Goal: Transaction & Acquisition: Purchase product/service

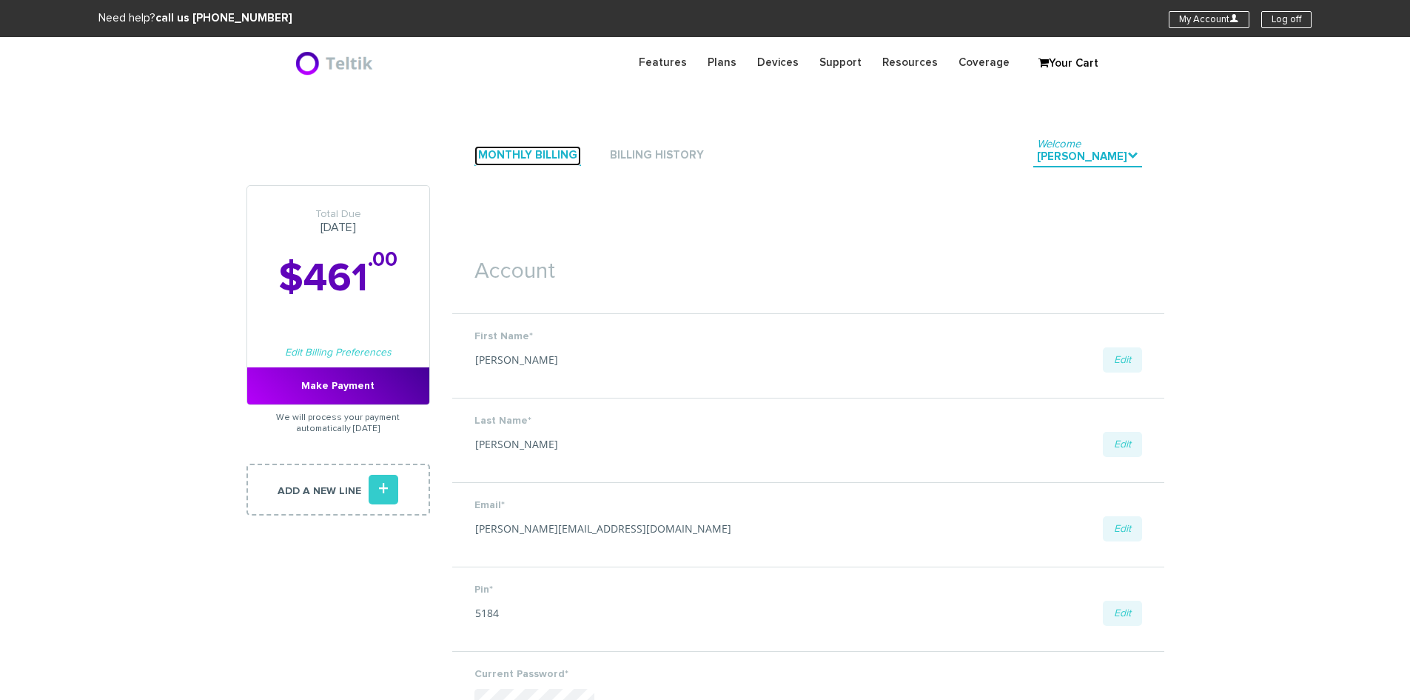
click at [537, 155] on link "Monthly Billing" at bounding box center [527, 156] width 107 height 20
click at [503, 148] on link "Monthly Billing" at bounding box center [527, 156] width 107 height 20
click at [526, 155] on link "Monthly Billing" at bounding box center [527, 156] width 107 height 20
click at [647, 152] on link "Billing History" at bounding box center [656, 156] width 101 height 20
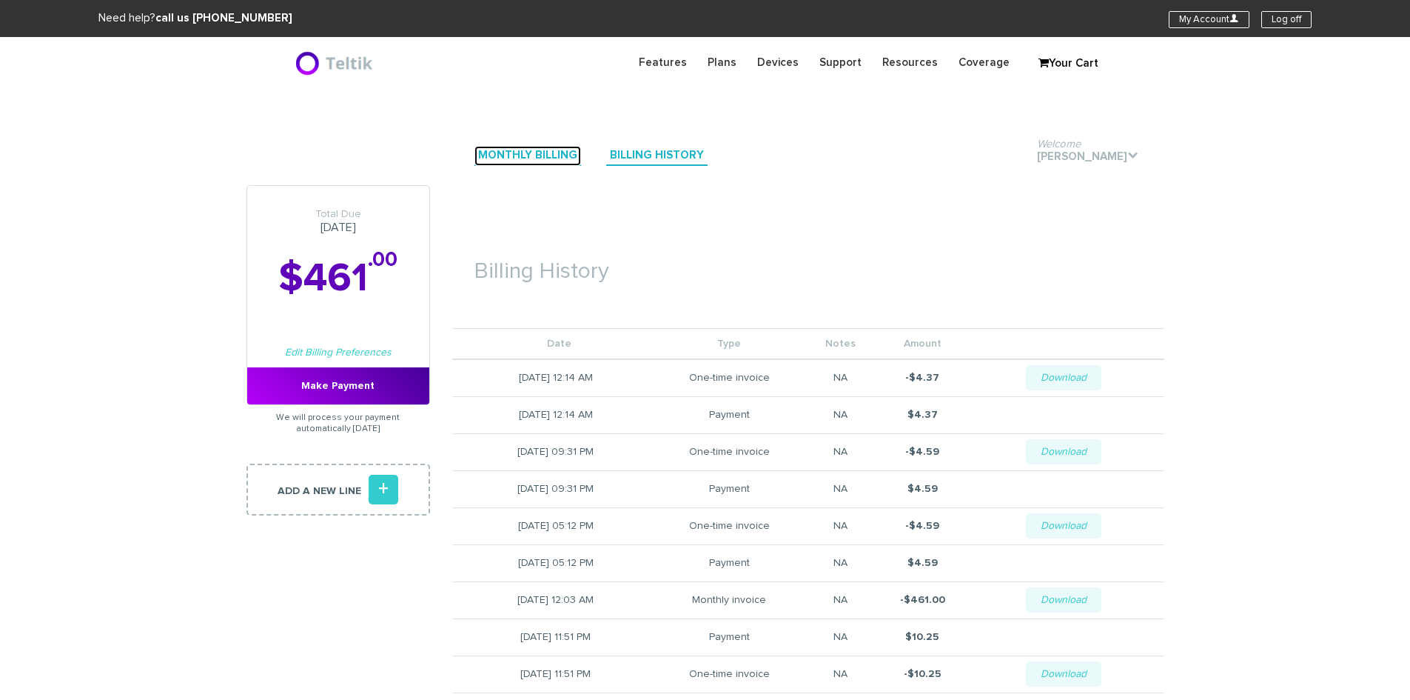
click at [502, 158] on link "Monthly Billing" at bounding box center [527, 156] width 107 height 20
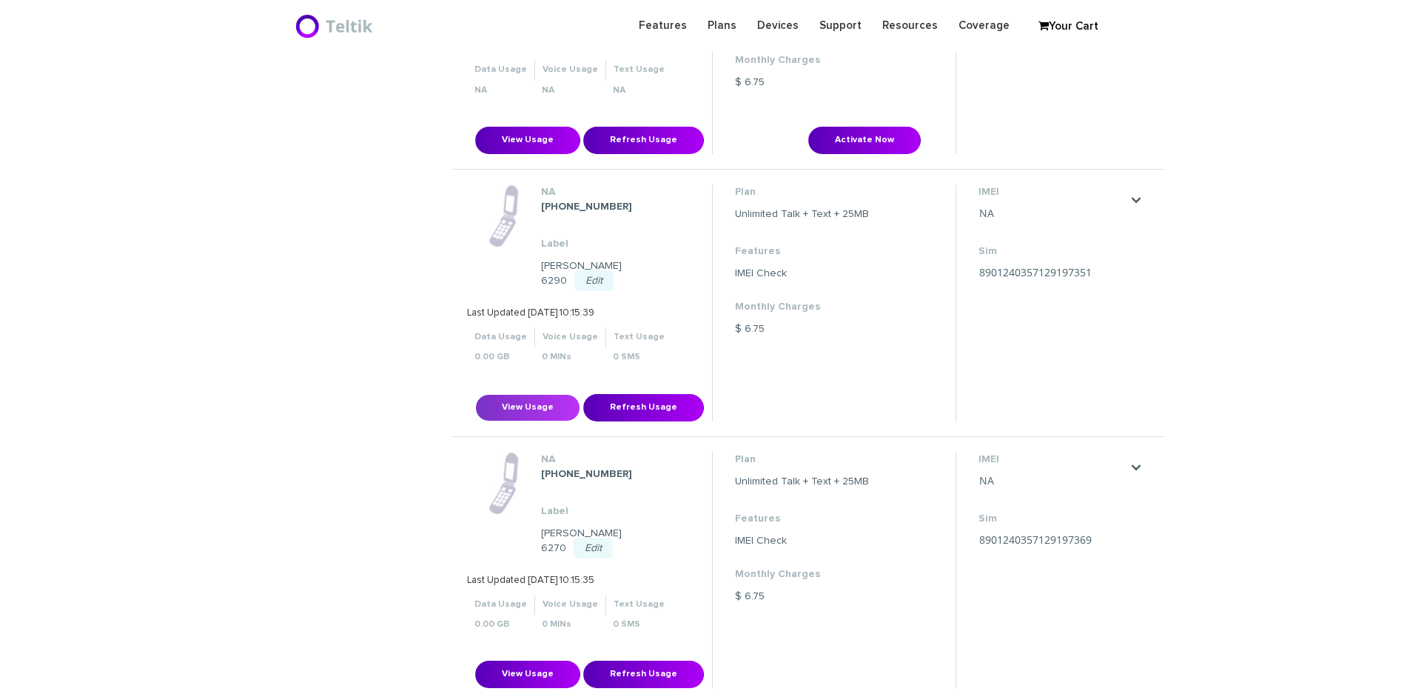
scroll to position [592, 0]
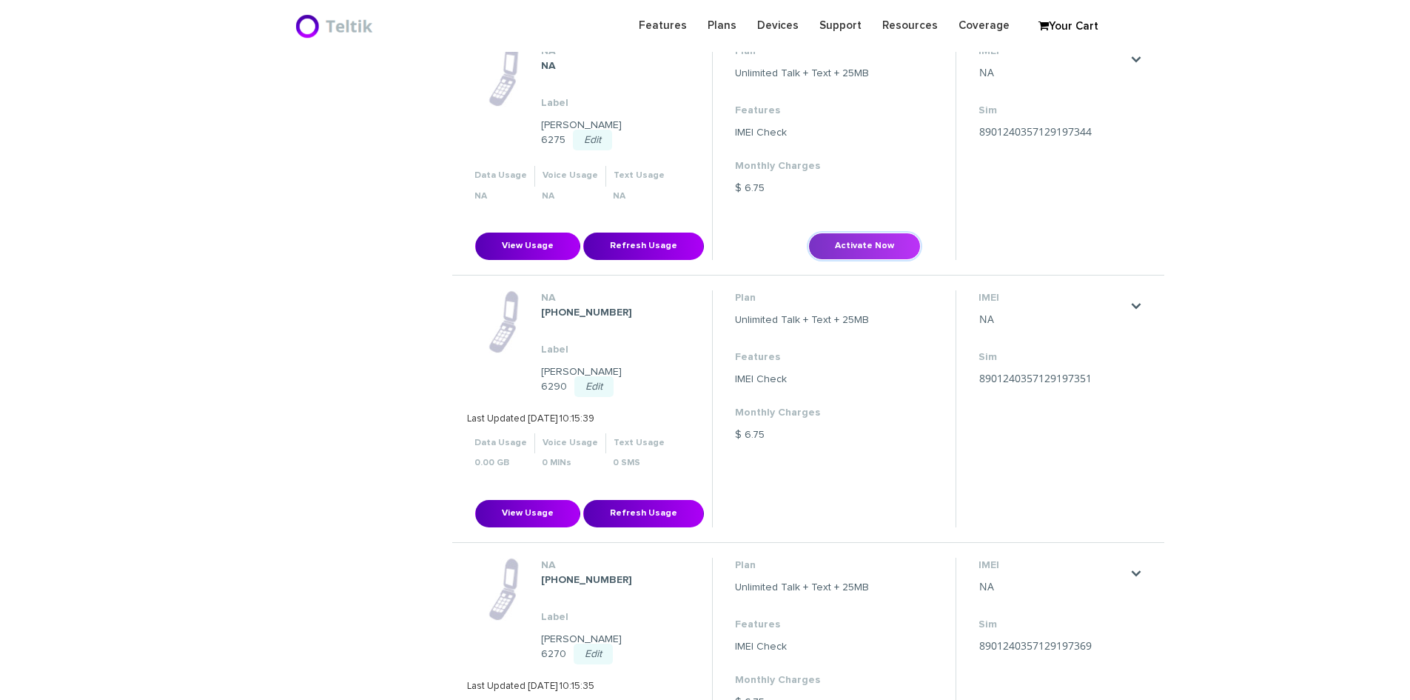
click at [825, 234] on button "Activate Now" at bounding box center [864, 245] width 113 height 27
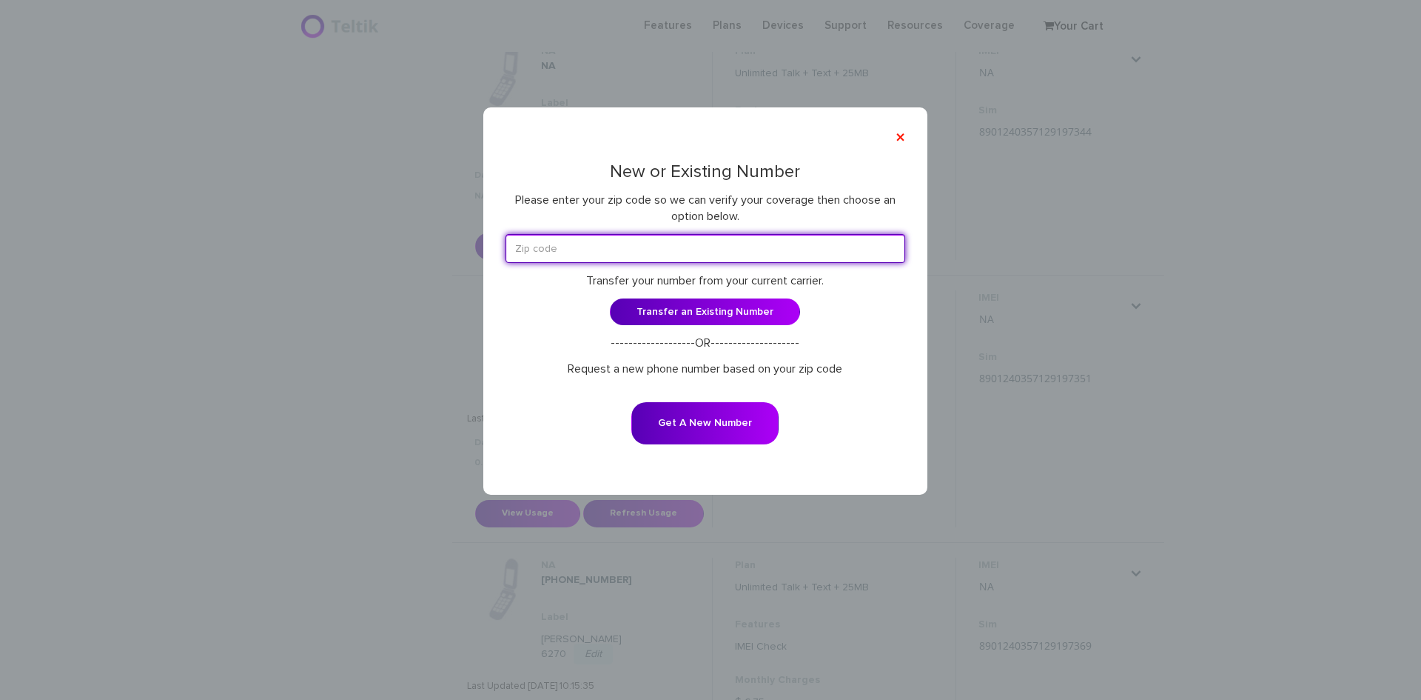
paste input "53216"
type input "53216"
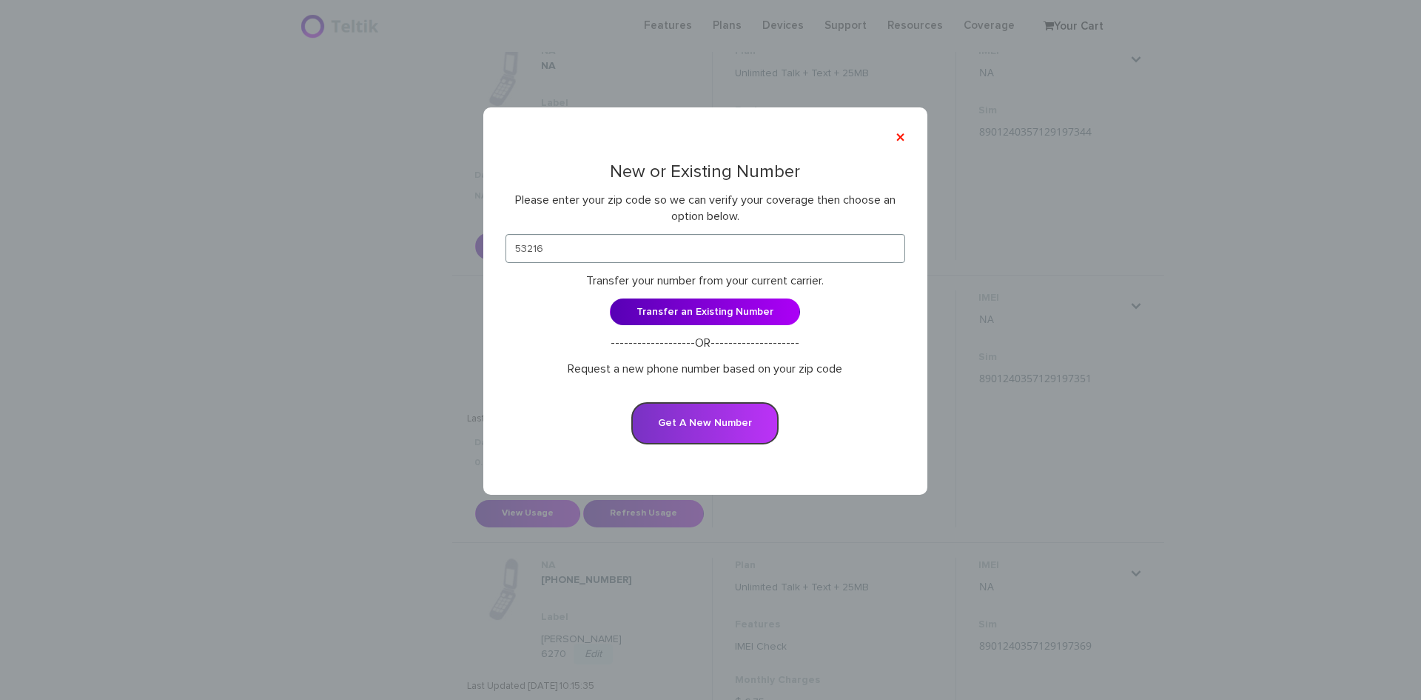
click at [674, 417] on button "Get A New Number" at bounding box center [704, 423] width 147 height 42
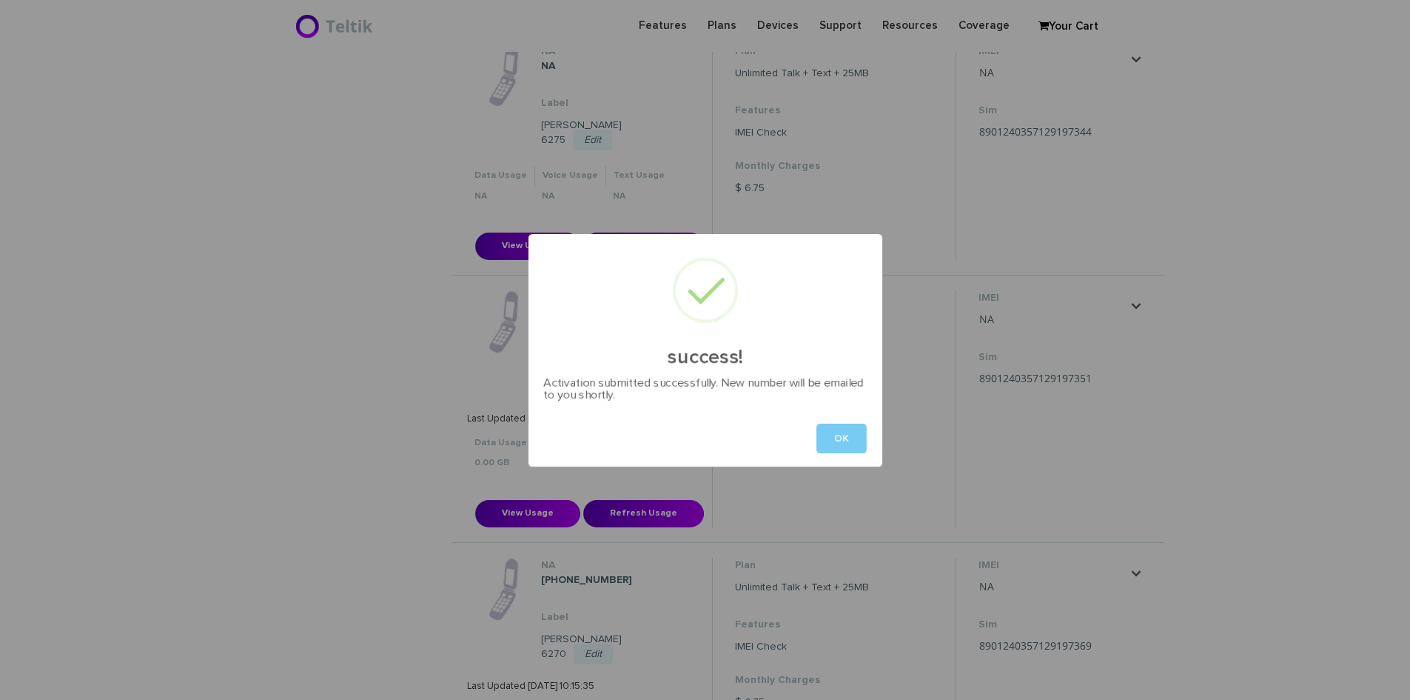
click at [843, 438] on button "OK" at bounding box center [841, 438] width 50 height 30
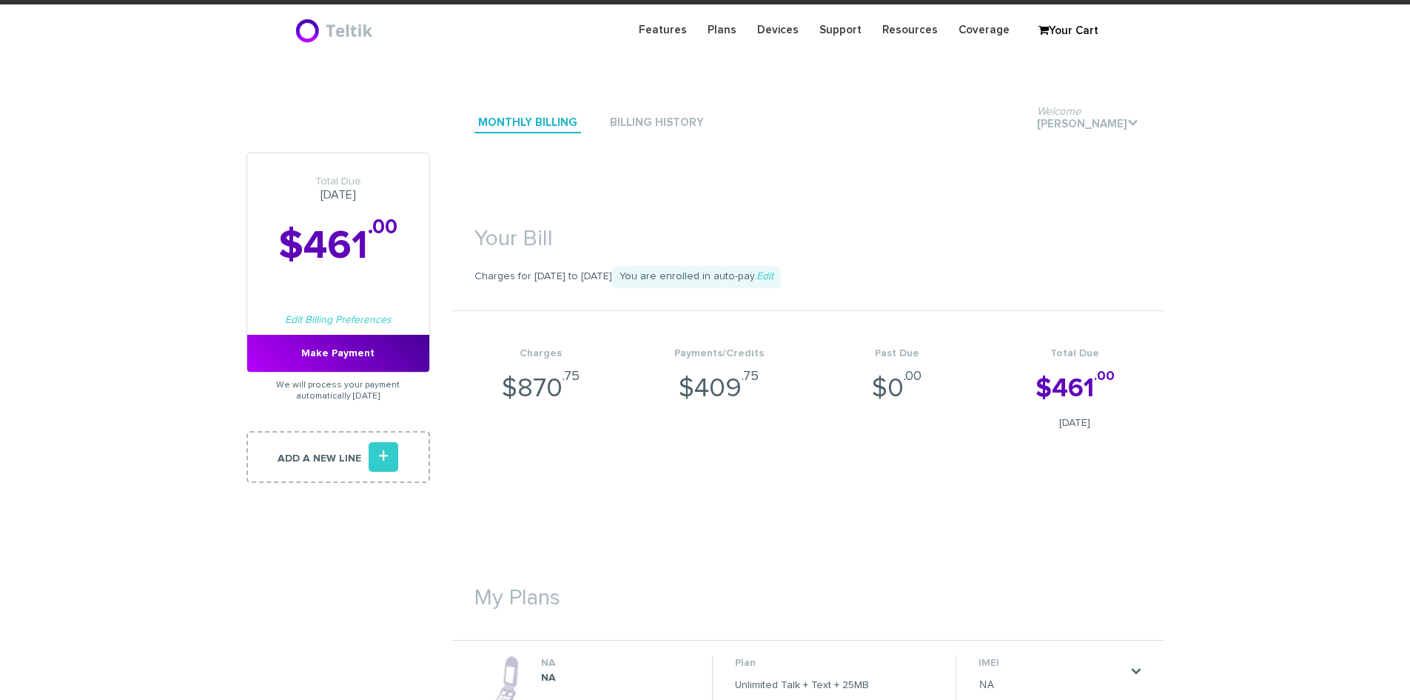
scroll to position [0, 0]
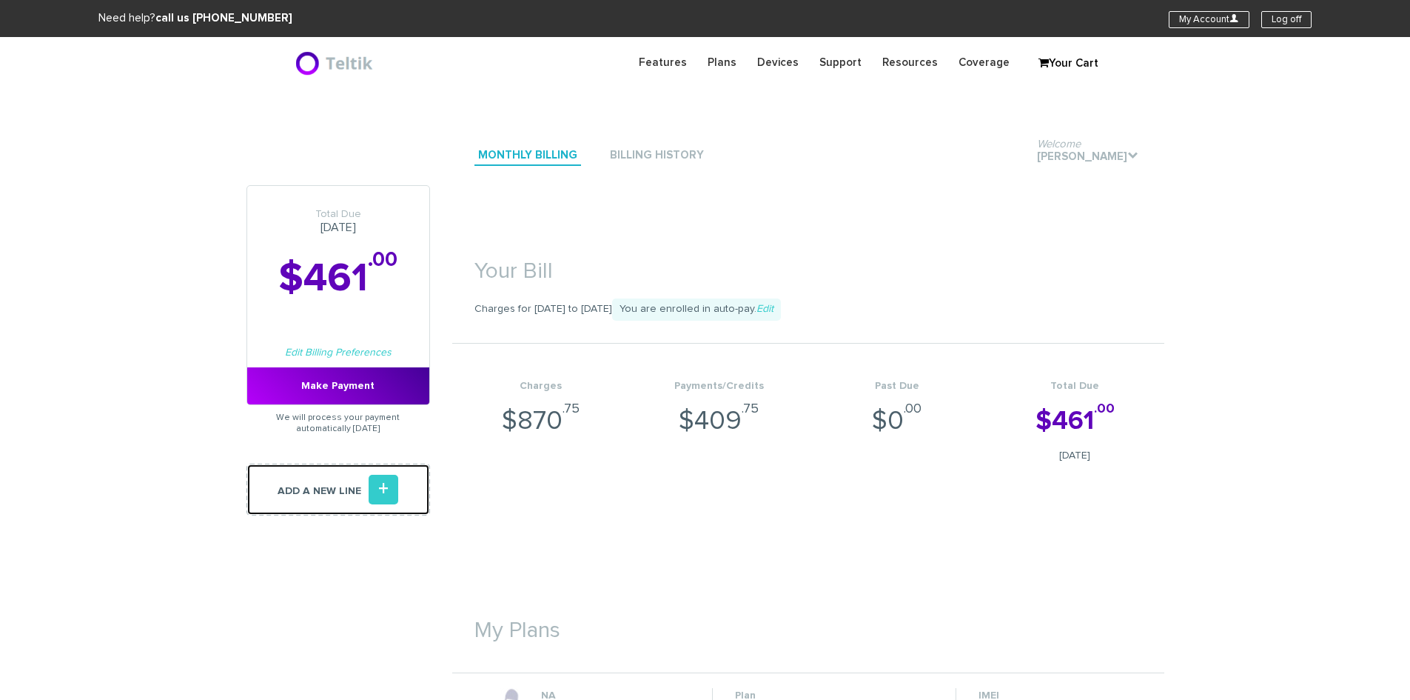
click at [367, 487] on link "Add a new line +" at bounding box center [338, 489] width 184 height 52
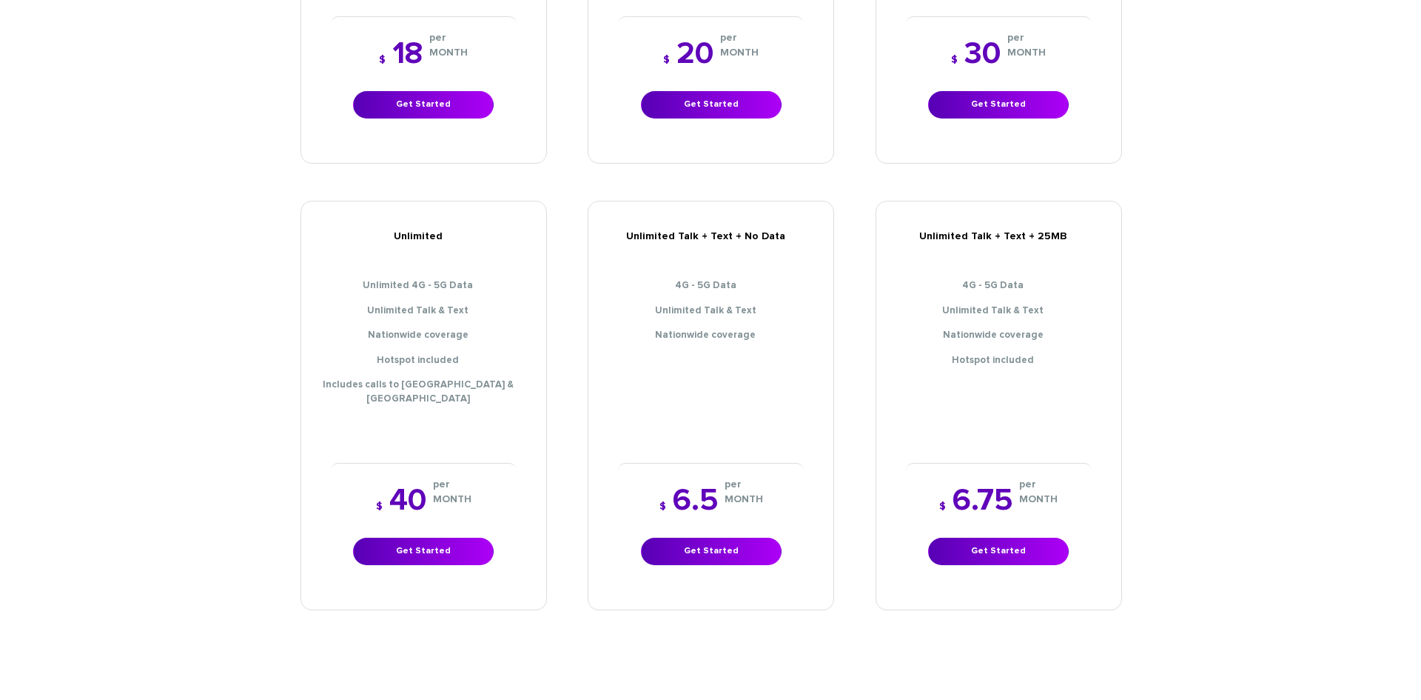
scroll to position [962, 0]
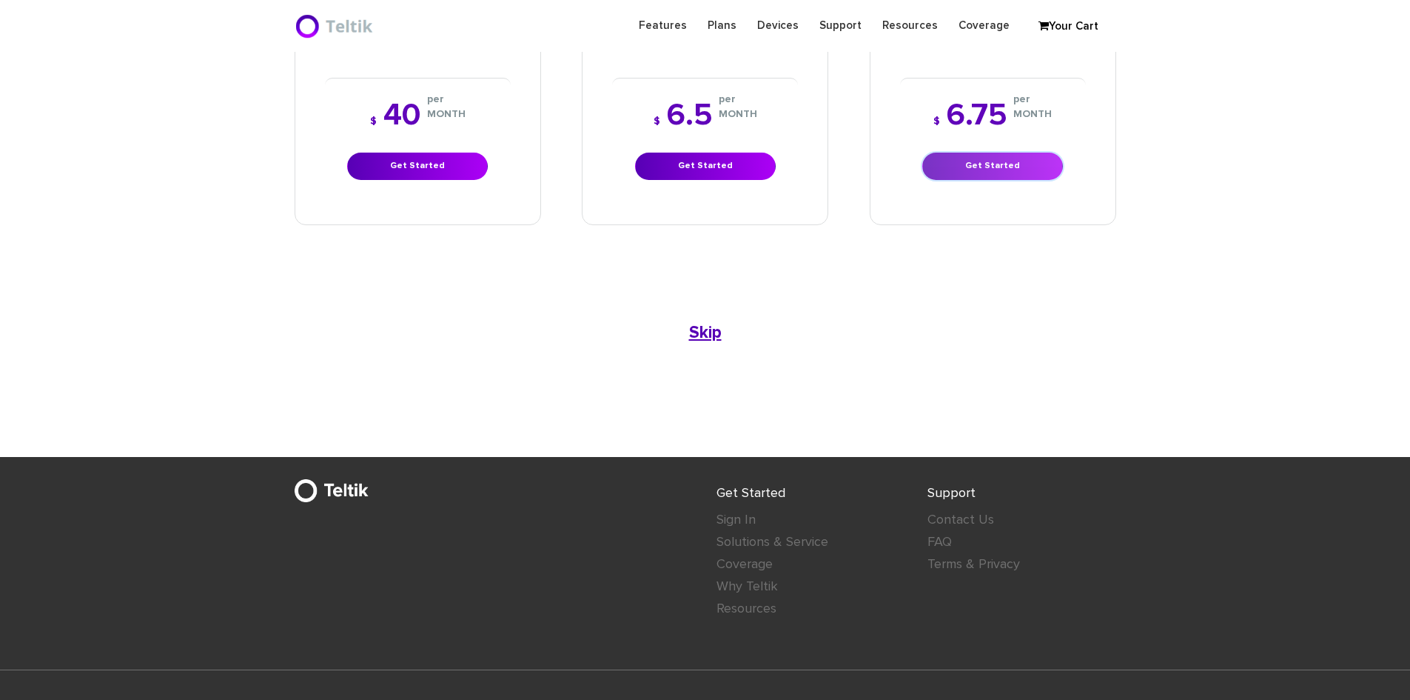
click at [1019, 152] on link "Get Started" at bounding box center [992, 165] width 141 height 27
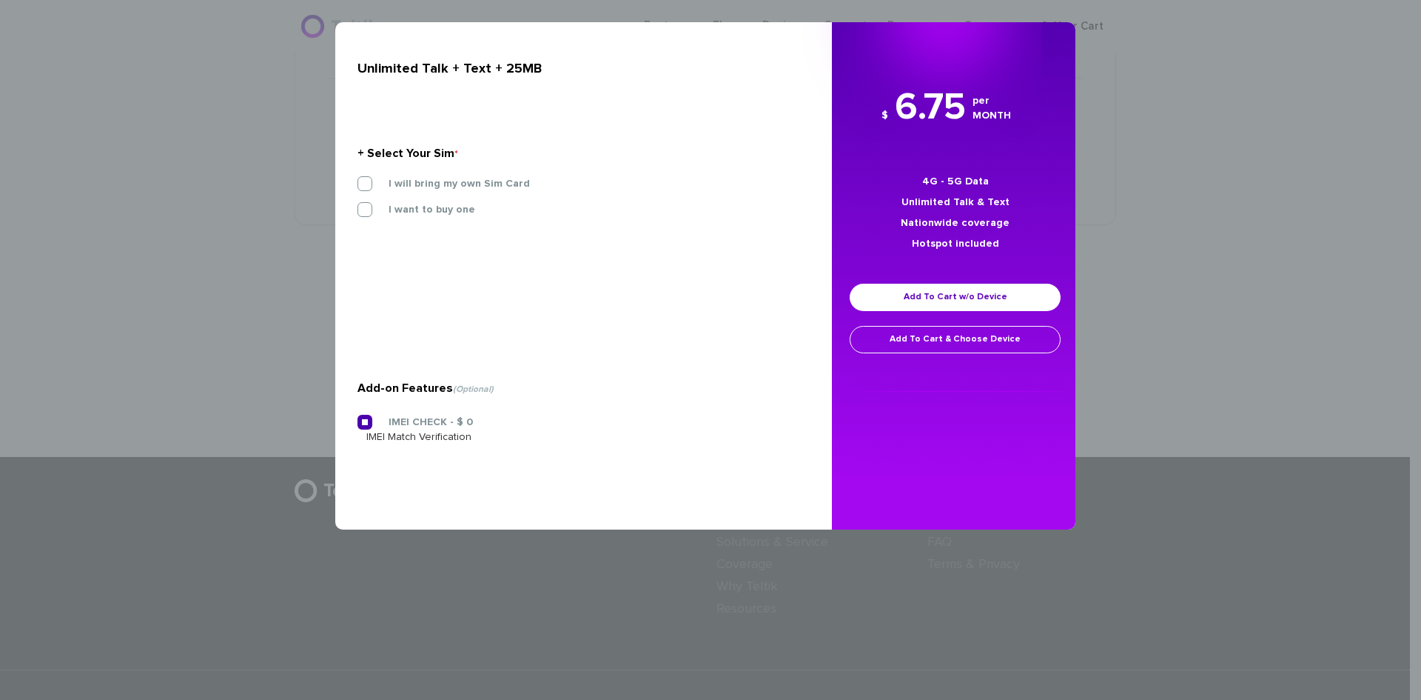
click at [366, 177] on label "I will bring my own Sim Card" at bounding box center [448, 183] width 164 height 13
click at [358, 179] on input "I will bring my own Sim Card" at bounding box center [358, 179] width 0 height 0
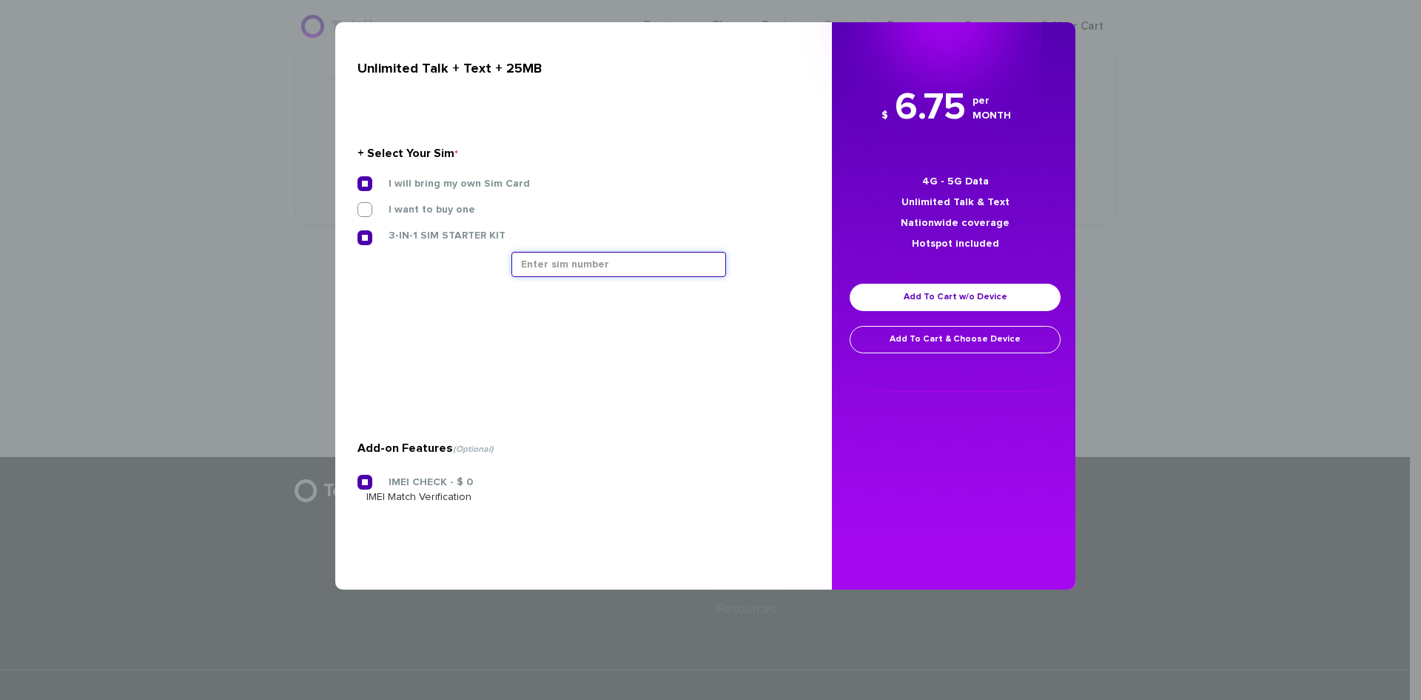
click at [587, 252] on input "text" at bounding box center [618, 264] width 215 height 25
paste input "8901240357129197310"
type input "8901240357129197310"
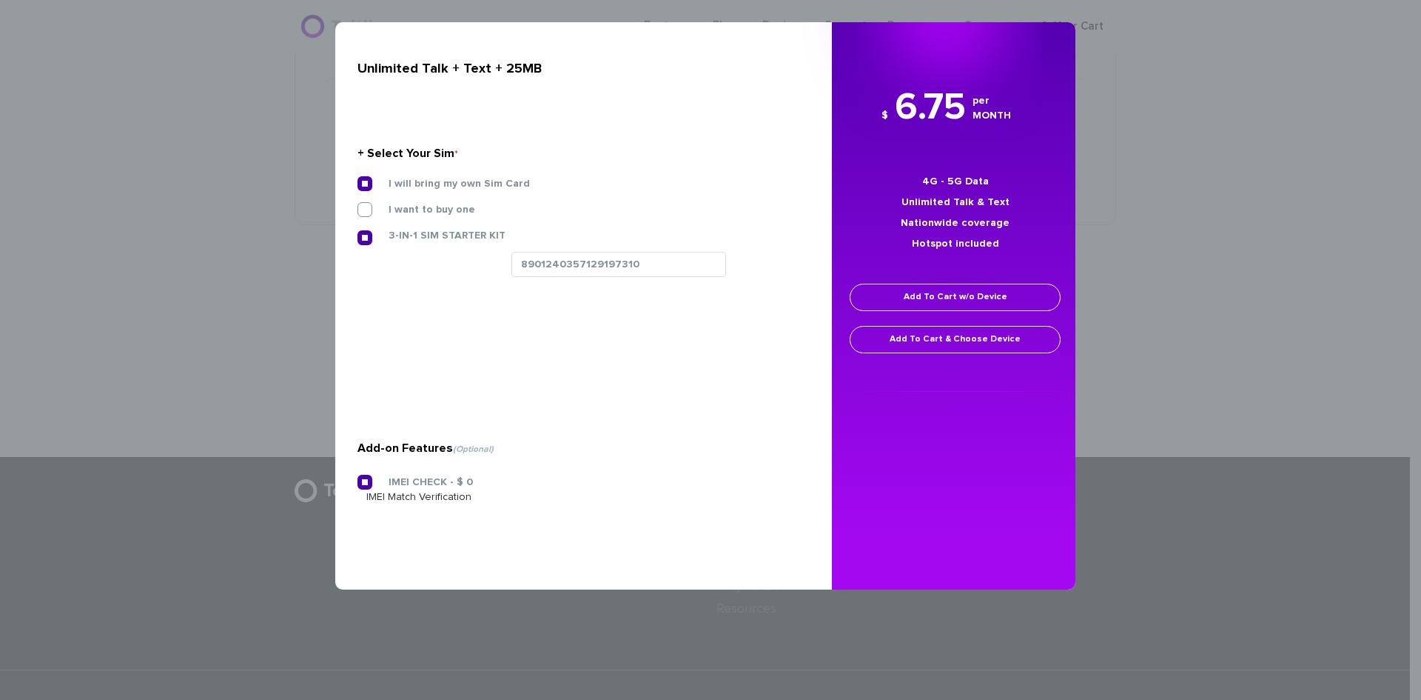
click at [1004, 303] on link "Add To Cart w/o Device" at bounding box center [955, 297] width 211 height 27
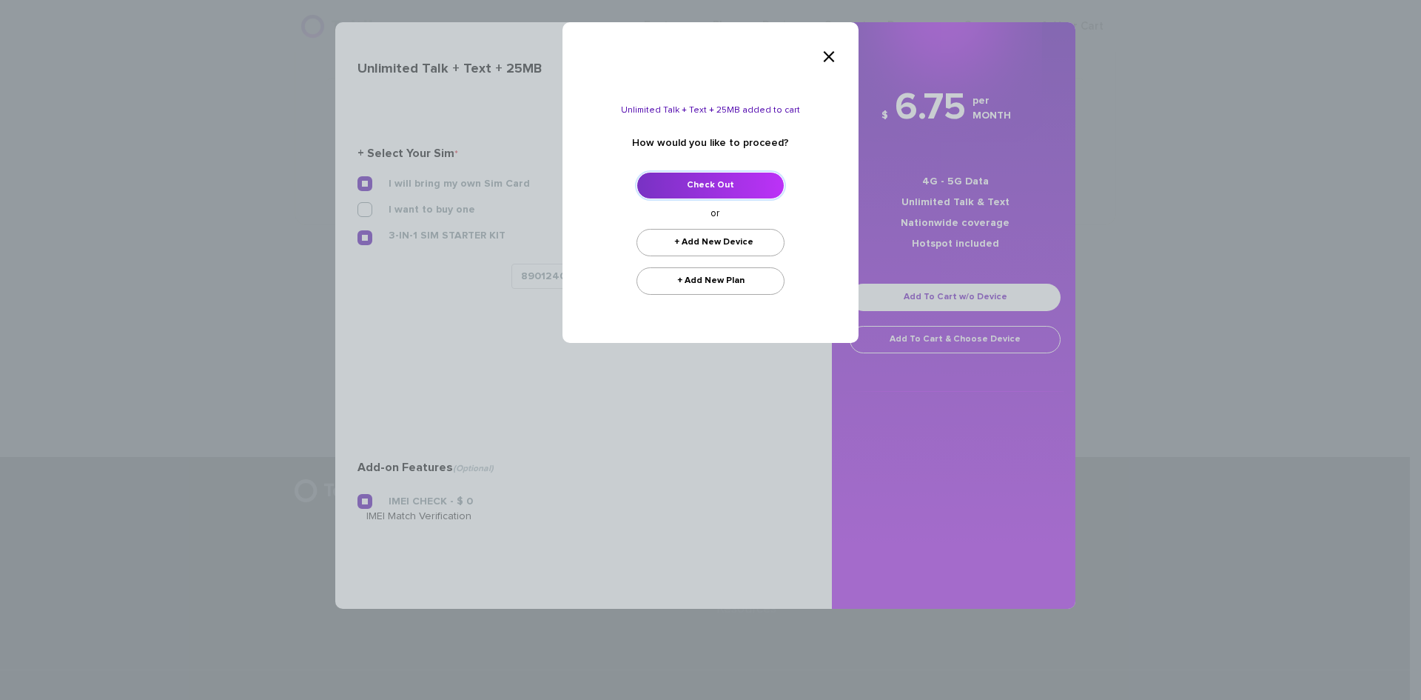
click at [711, 190] on link "Check Out" at bounding box center [711, 185] width 148 height 27
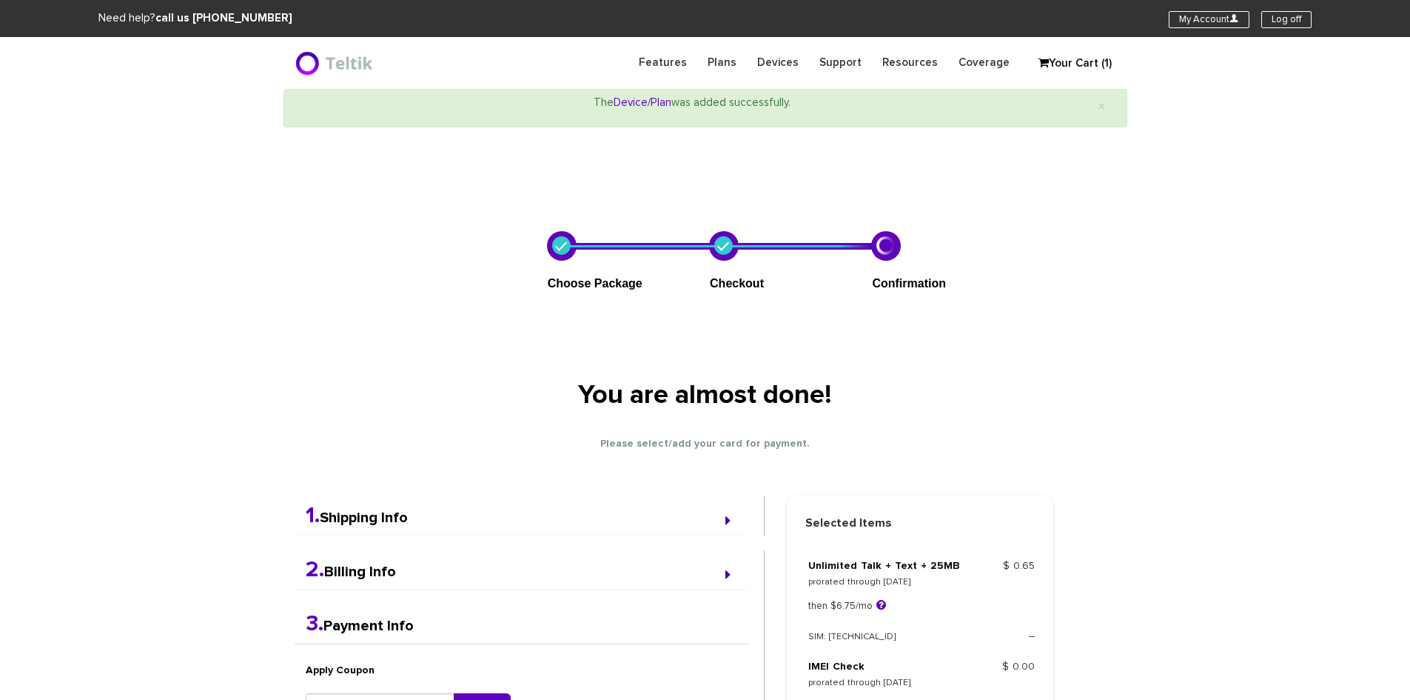
select select "NY"
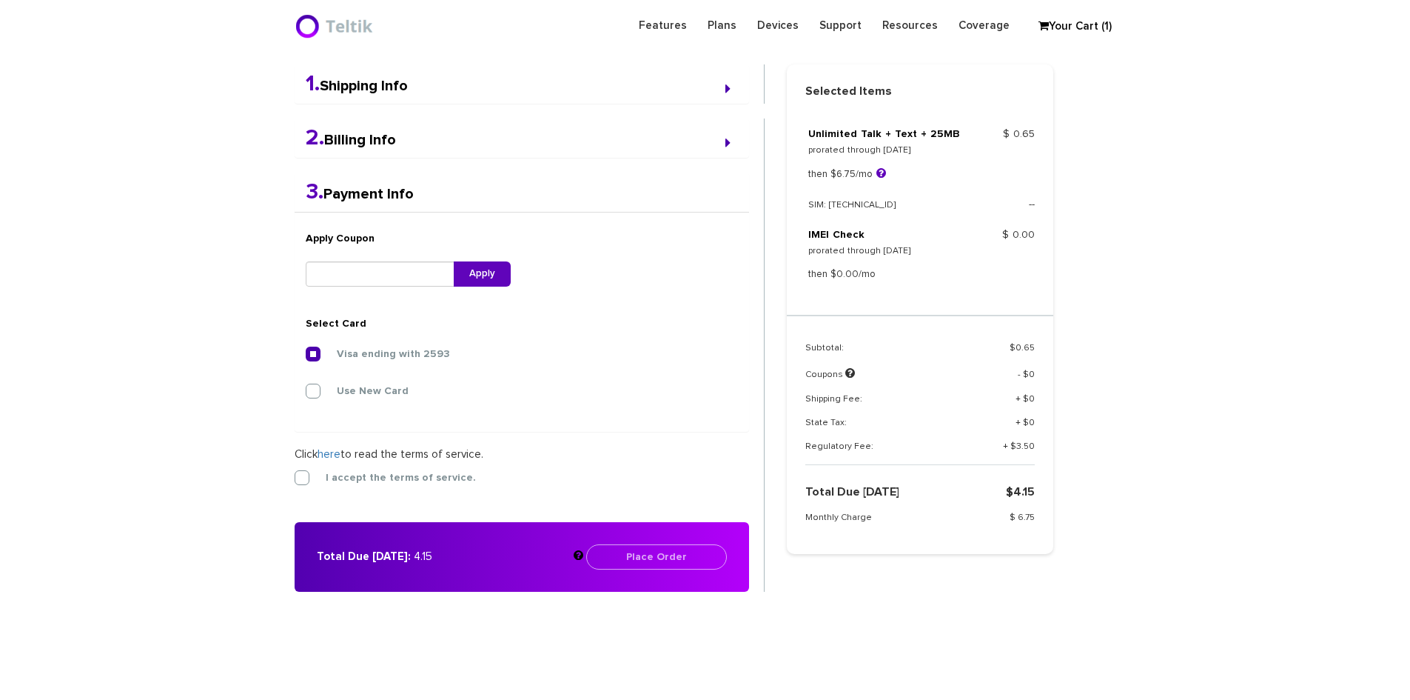
scroll to position [386, 0]
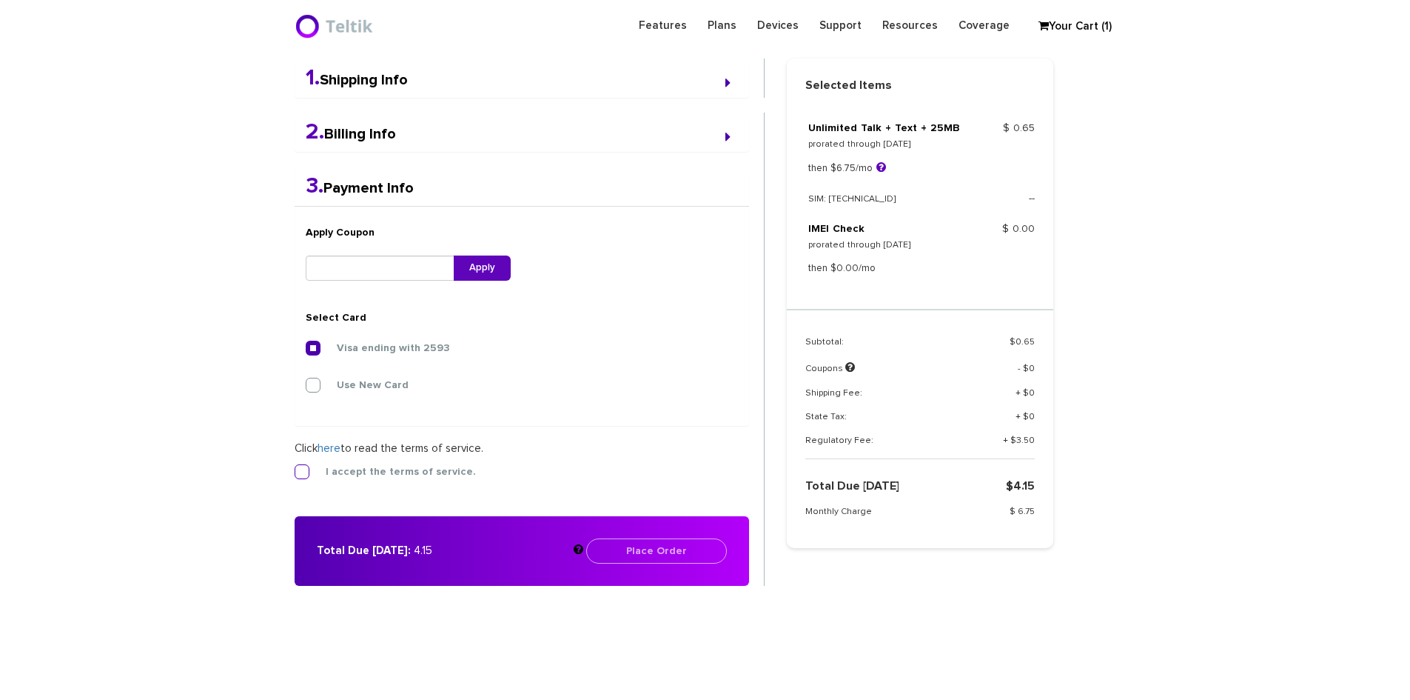
click at [383, 473] on label "I accept the terms of service." at bounding box center [389, 471] width 172 height 13
click at [295, 467] on input "I accept the terms of service." at bounding box center [295, 467] width 0 height 0
click at [665, 546] on button "Place Order" at bounding box center [656, 550] width 141 height 25
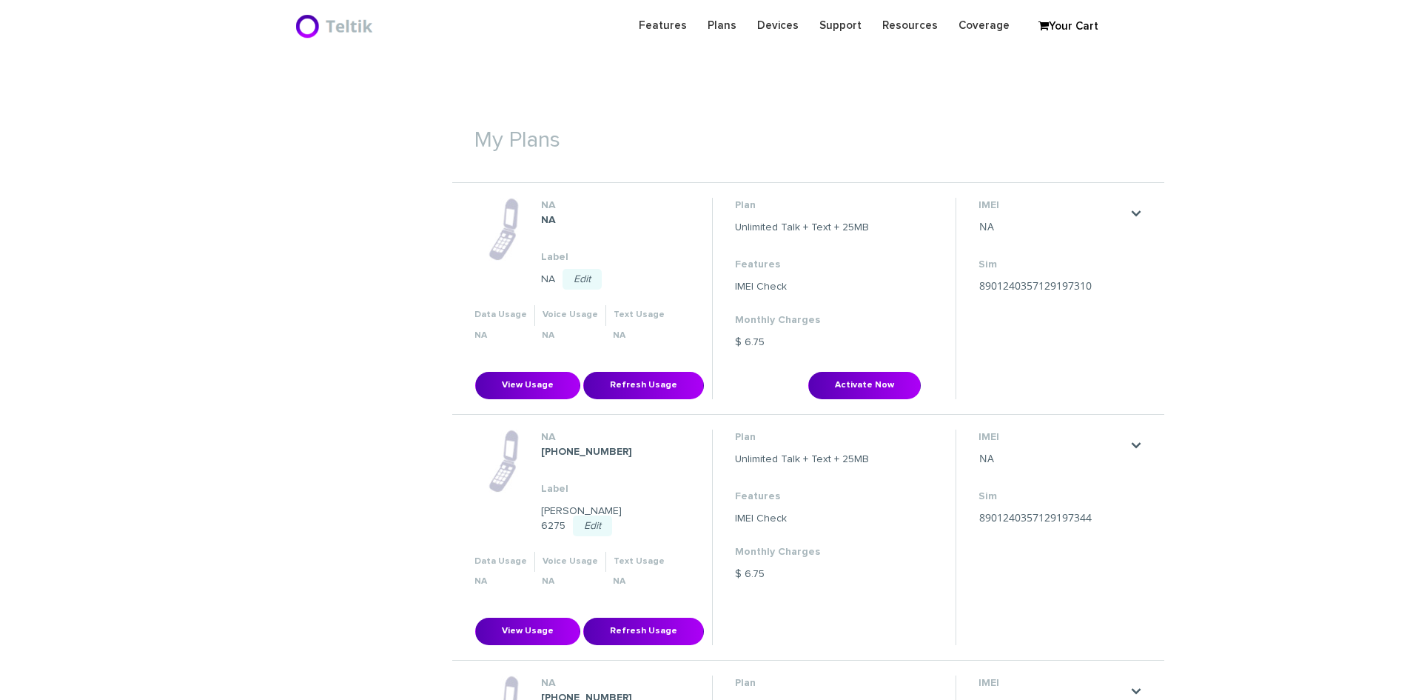
scroll to position [444, 0]
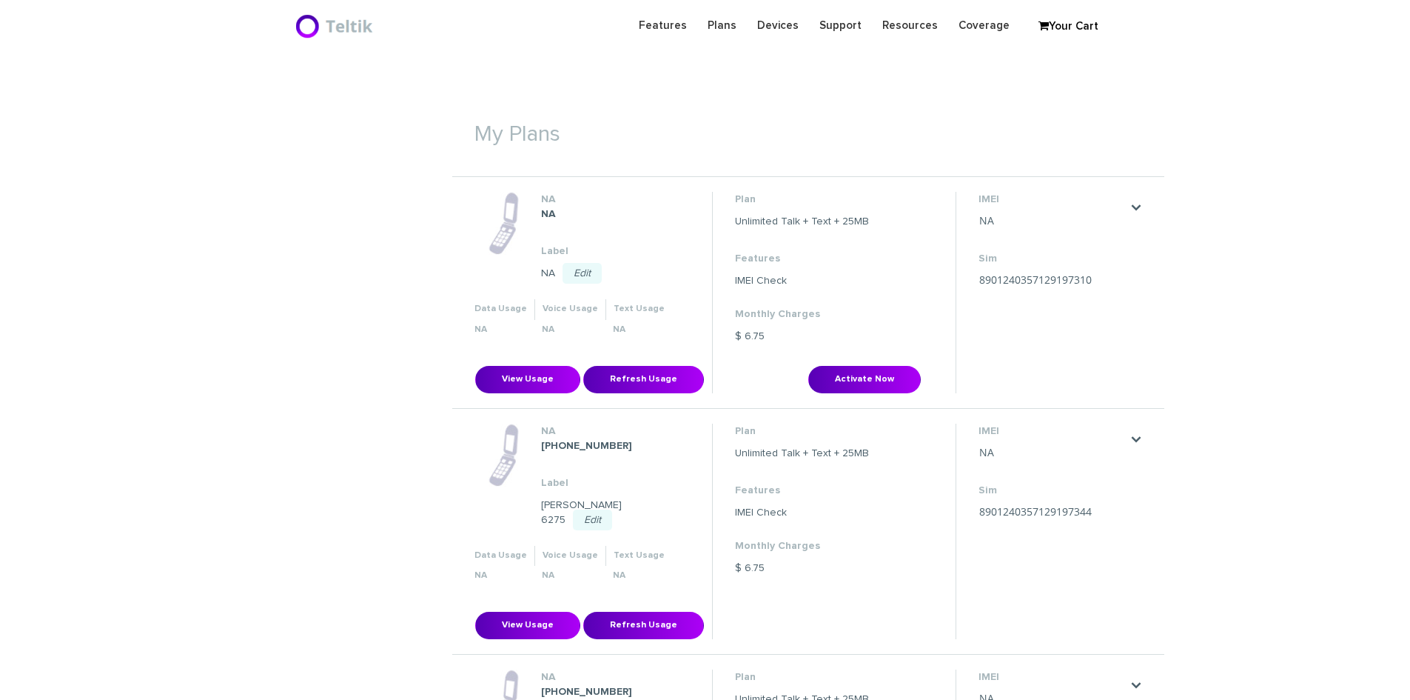
click at [590, 273] on link "Edit" at bounding box center [582, 273] width 39 height 21
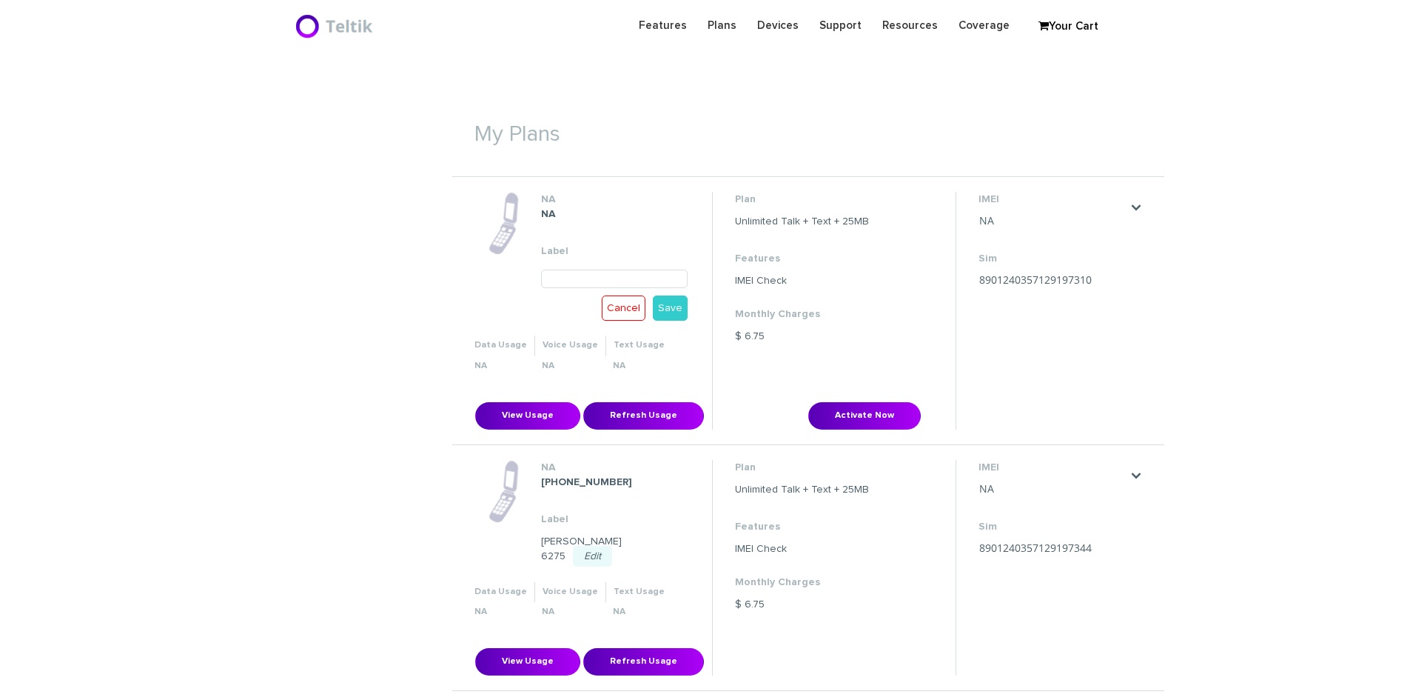
click at [590, 280] on input "text" at bounding box center [614, 278] width 147 height 19
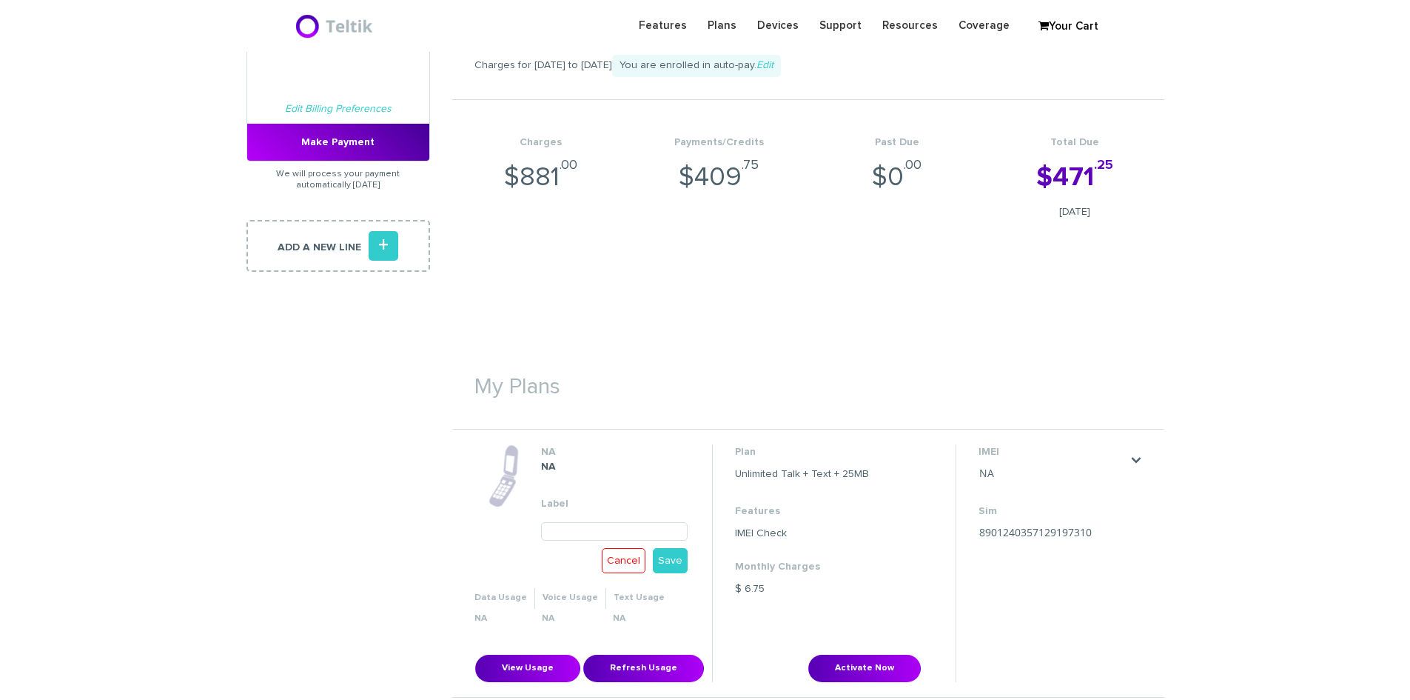
scroll to position [148, 0]
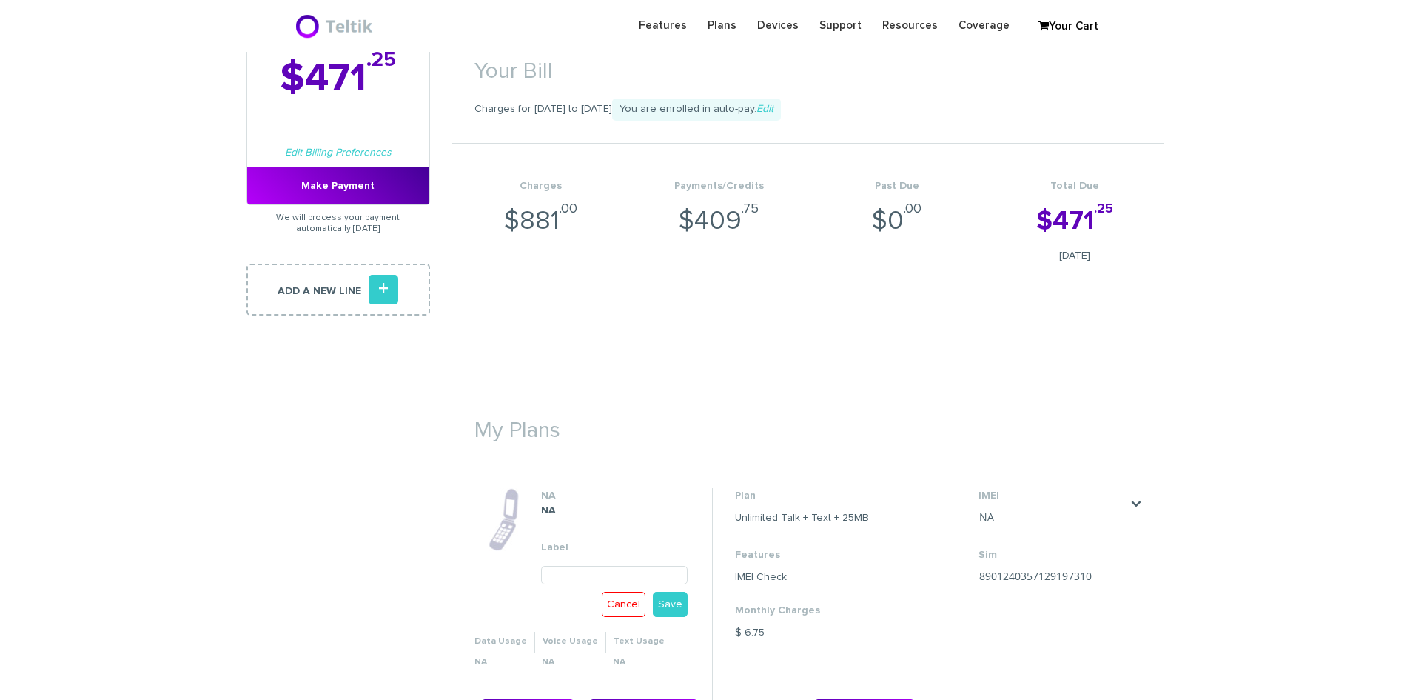
click at [564, 577] on input "text" at bounding box center [614, 575] width 147 height 19
paste input "[PERSON_NAME]"
click at [648, 578] on input "[PERSON_NAME]" at bounding box center [614, 575] width 147 height 19
drag, startPoint x: 642, startPoint y: 559, endPoint x: 625, endPoint y: 579, distance: 25.8
click at [626, 579] on input "[PERSON_NAME]" at bounding box center [614, 575] width 147 height 19
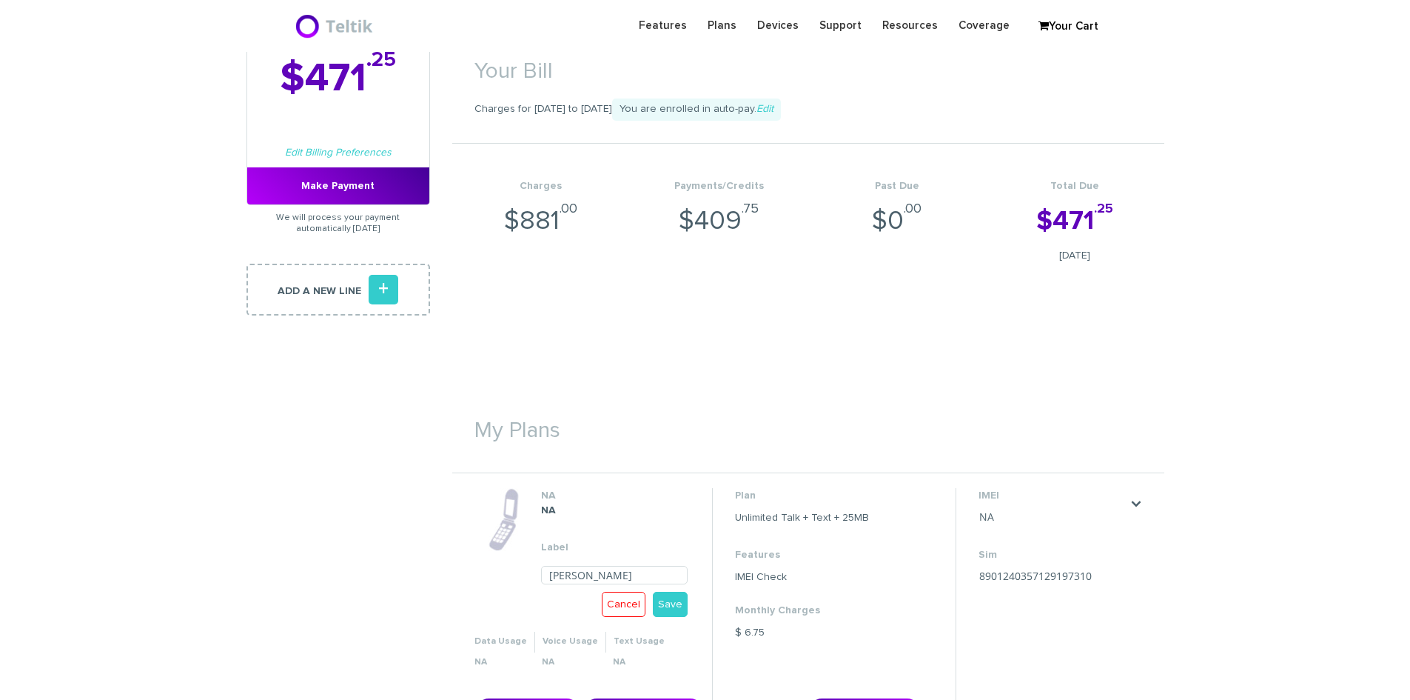
paste input "6277"
type input "[PERSON_NAME] 6277"
click at [679, 603] on link "Save" at bounding box center [670, 603] width 35 height 25
